Goal: Check status: Check status

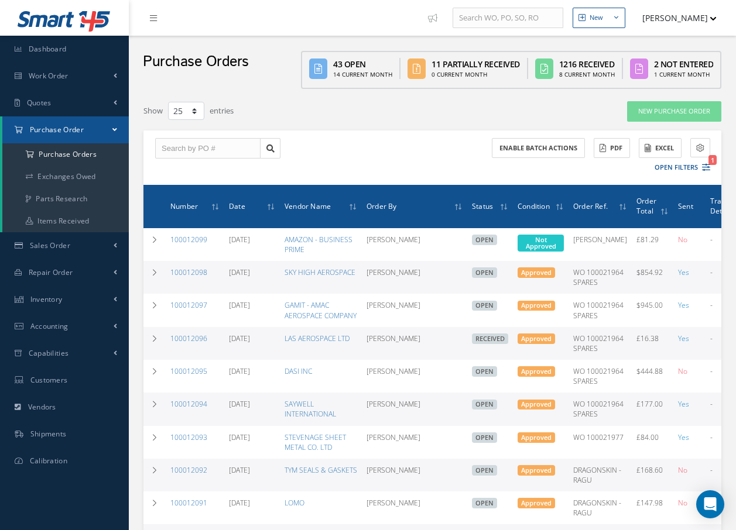
select select "25"
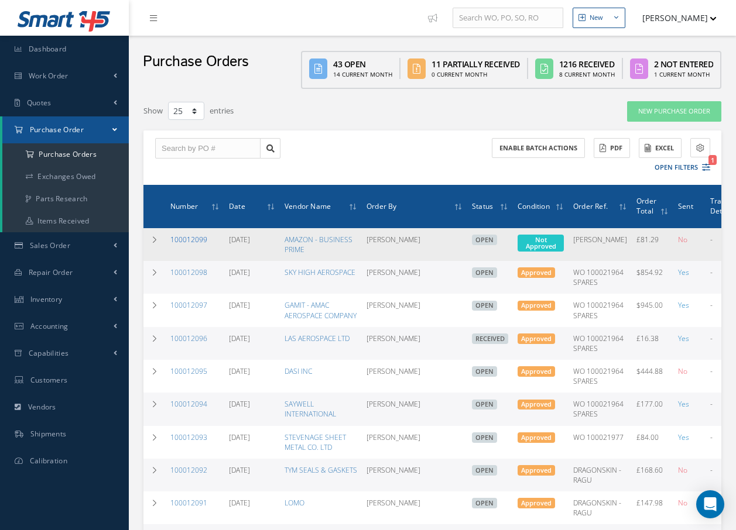
click at [200, 238] on link "100012099" at bounding box center [188, 240] width 37 height 10
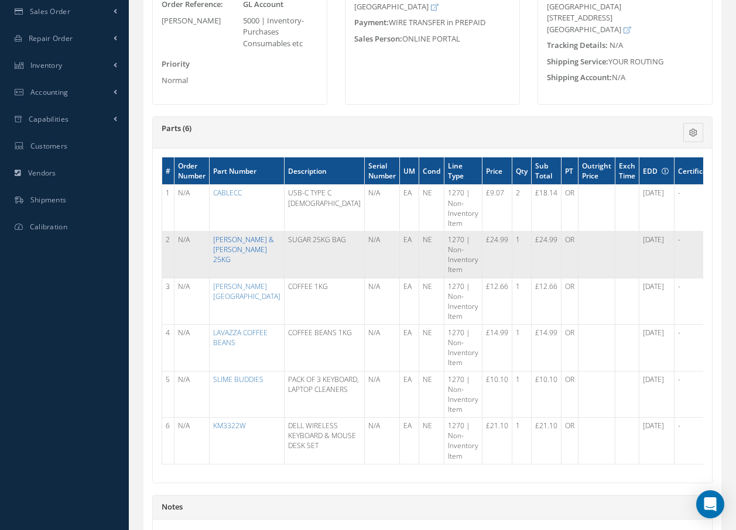
scroll to position [293, 0]
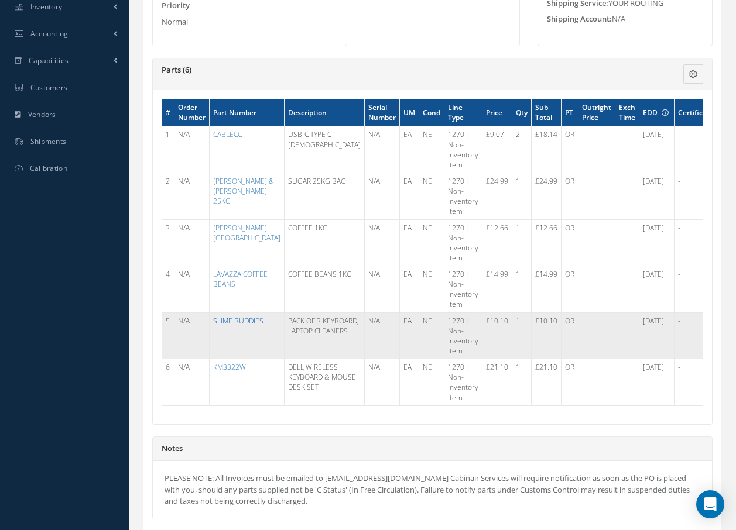
click at [223, 319] on link "SLIME BUDDIES" at bounding box center [238, 321] width 50 height 10
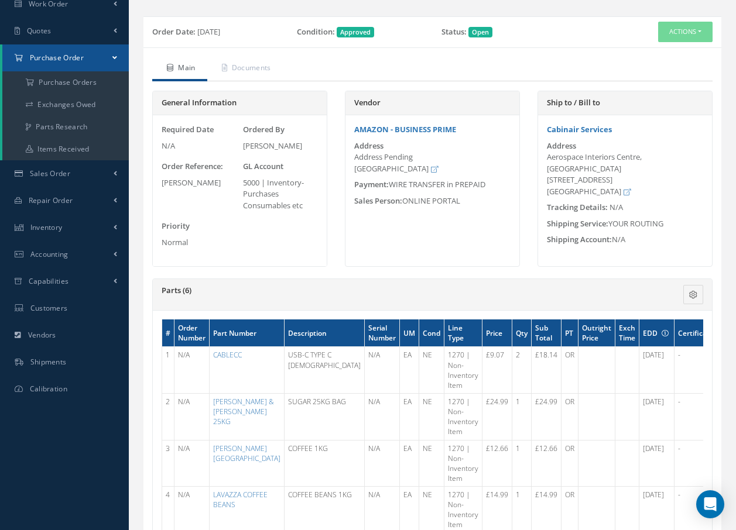
scroll to position [0, 0]
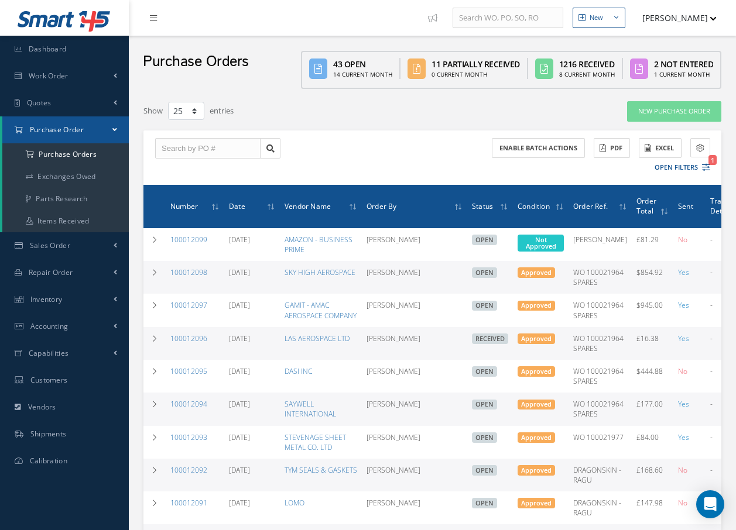
select select "25"
click at [63, 73] on span "Work Order" at bounding box center [49, 76] width 40 height 10
